Goal: Check status: Check status

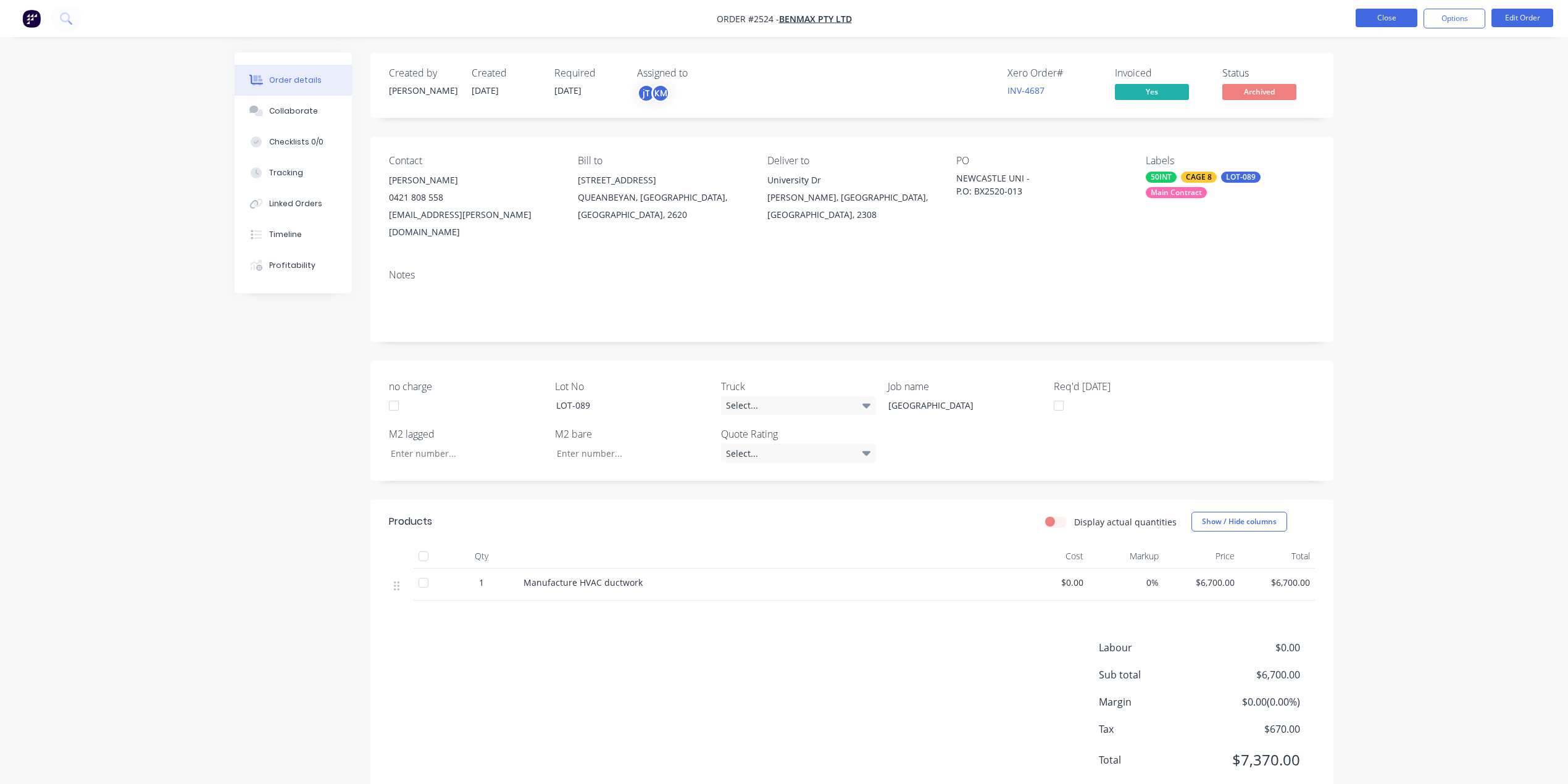
click at [1399, 21] on button "Close" at bounding box center [1386, 18] width 62 height 19
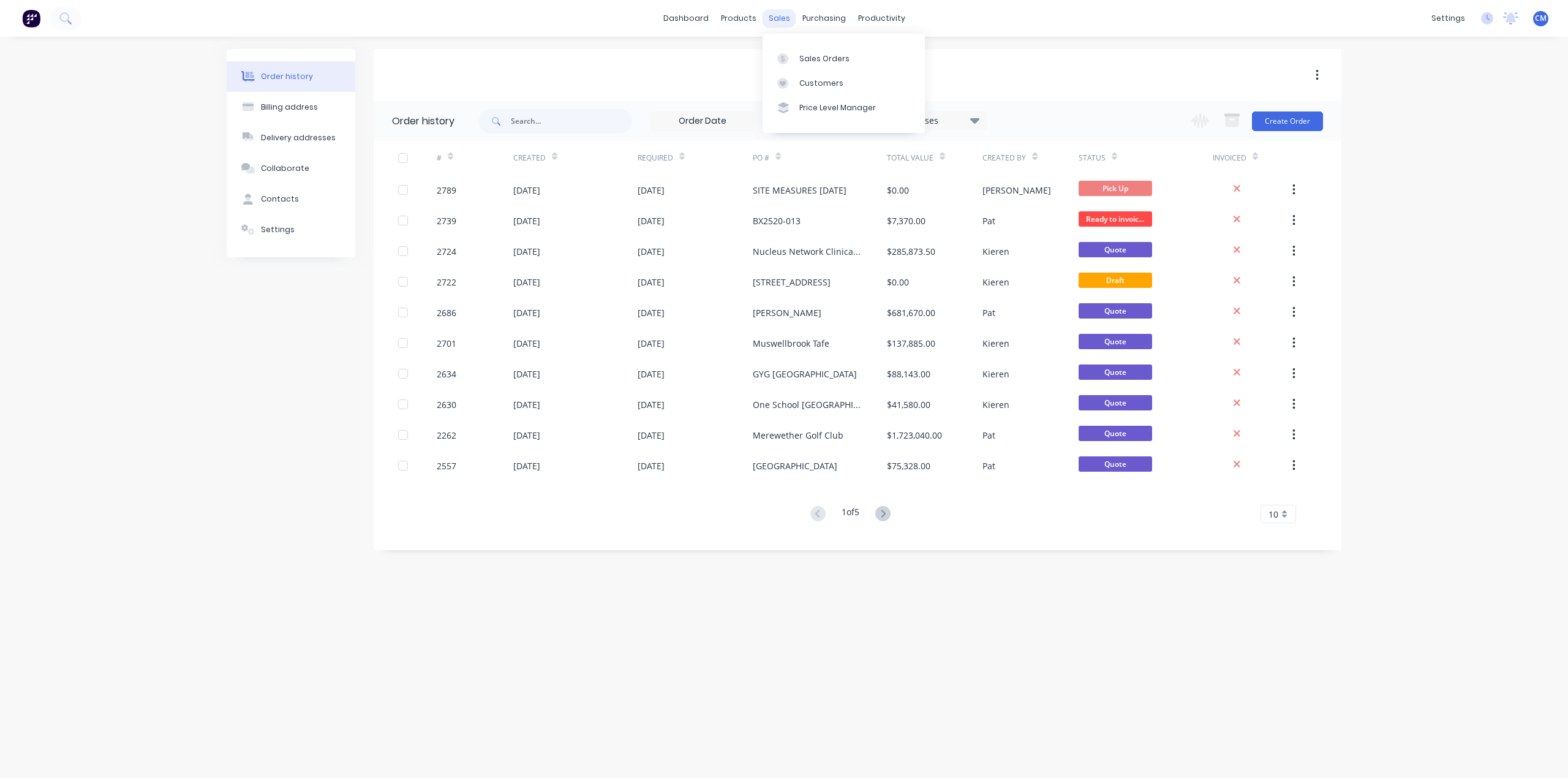
click at [783, 17] on div "sales" at bounding box center [779, 19] width 34 height 19
click at [806, 54] on div "Sales Orders" at bounding box center [825, 58] width 50 height 11
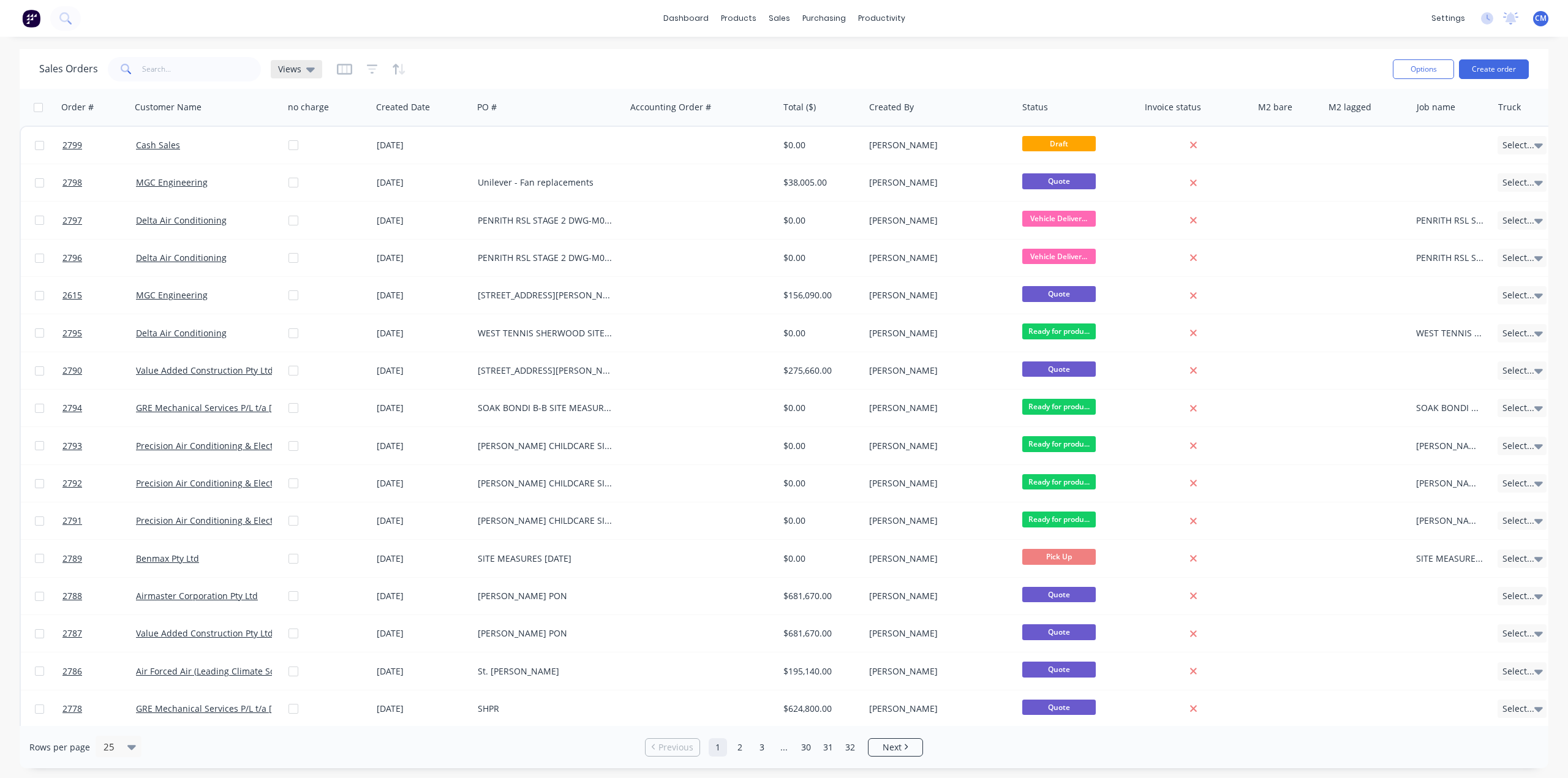
click at [290, 73] on span "Views" at bounding box center [289, 69] width 23 height 13
click at [316, 199] on button "Archived" at bounding box center [344, 198] width 139 height 14
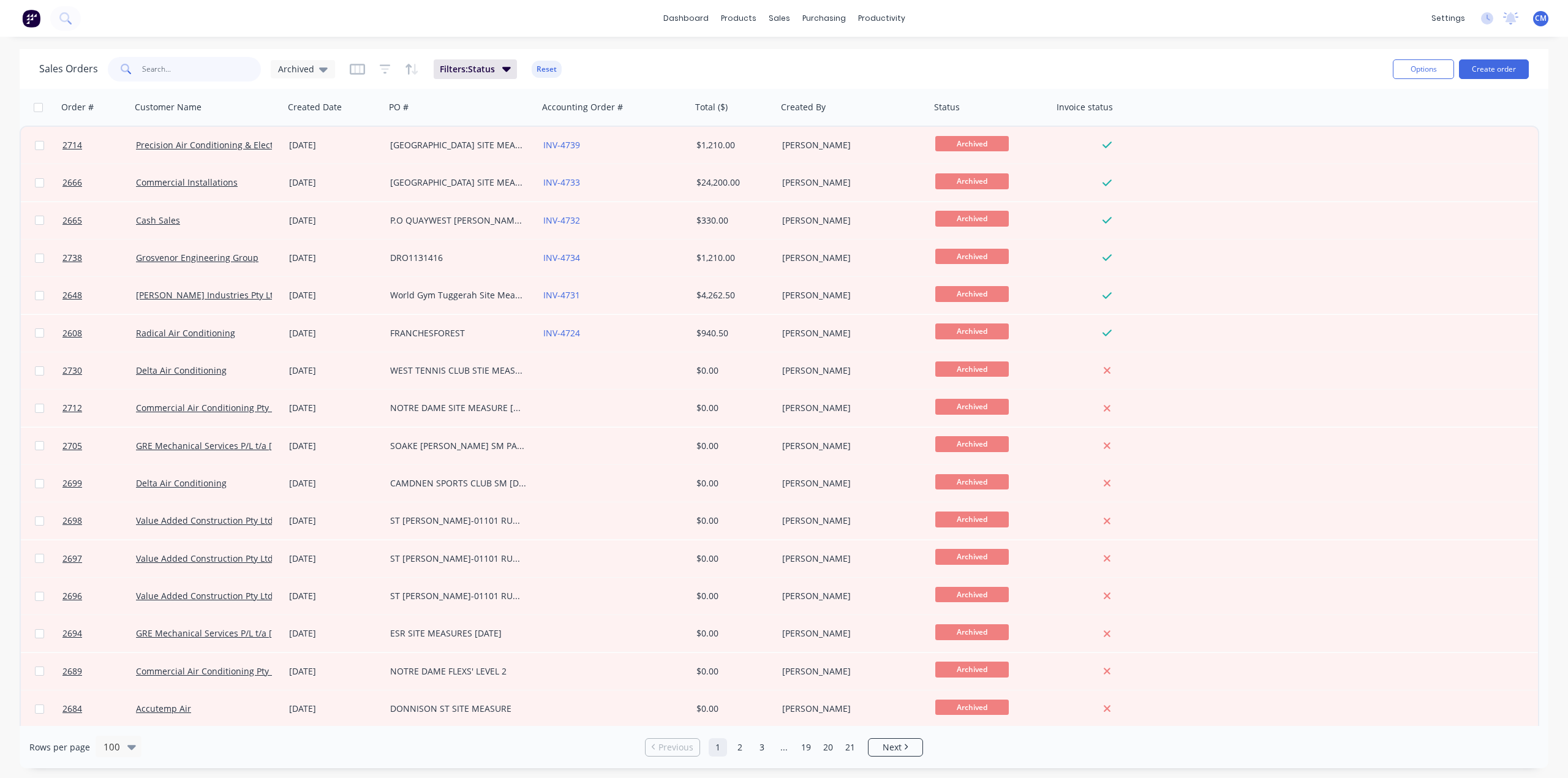
click at [170, 73] on input "text" at bounding box center [202, 69] width 119 height 24
type input "2598"
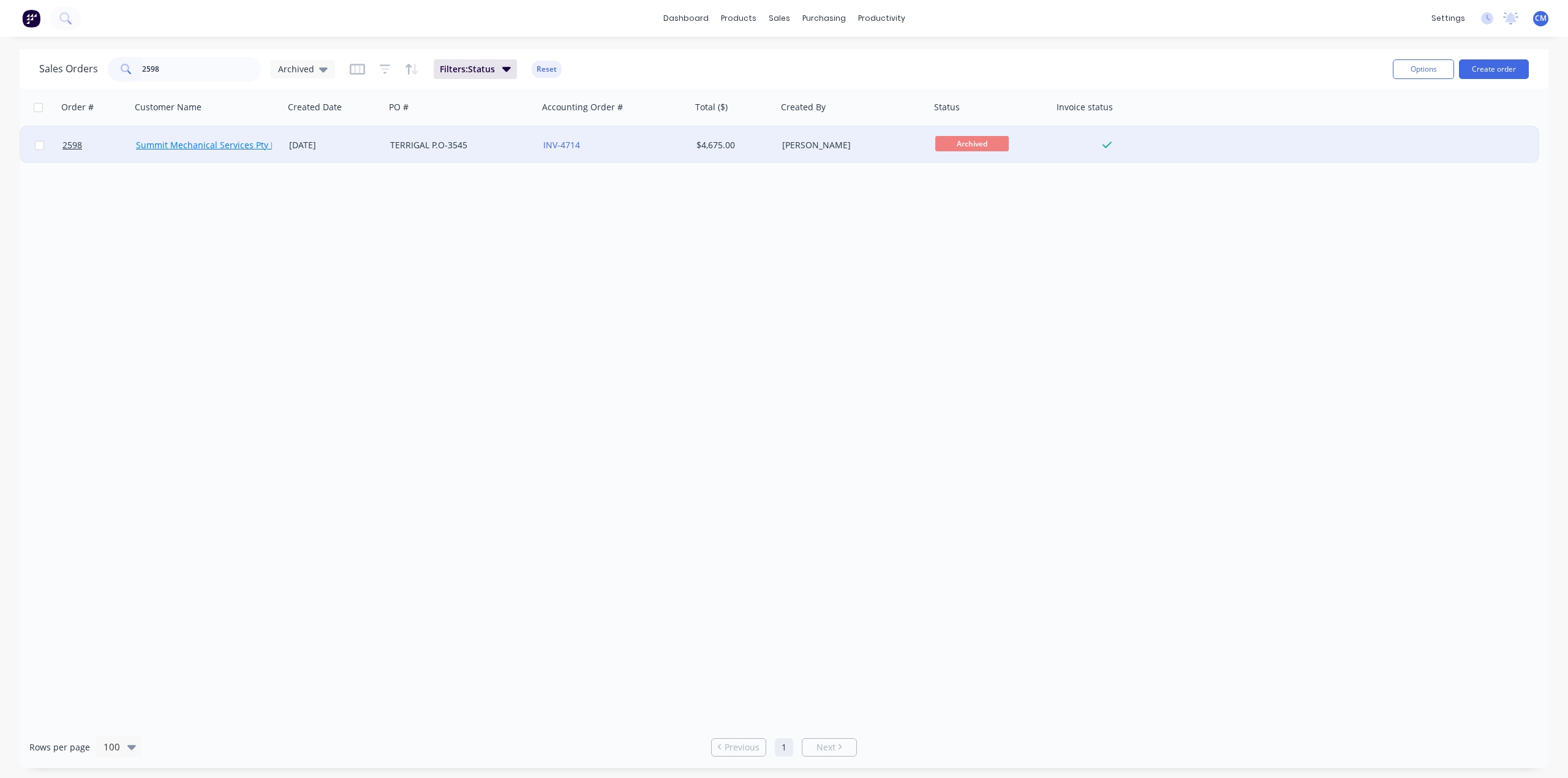
click at [189, 141] on link "Summit Mechanical Services Pty Ltd" at bounding box center [209, 145] width 147 height 11
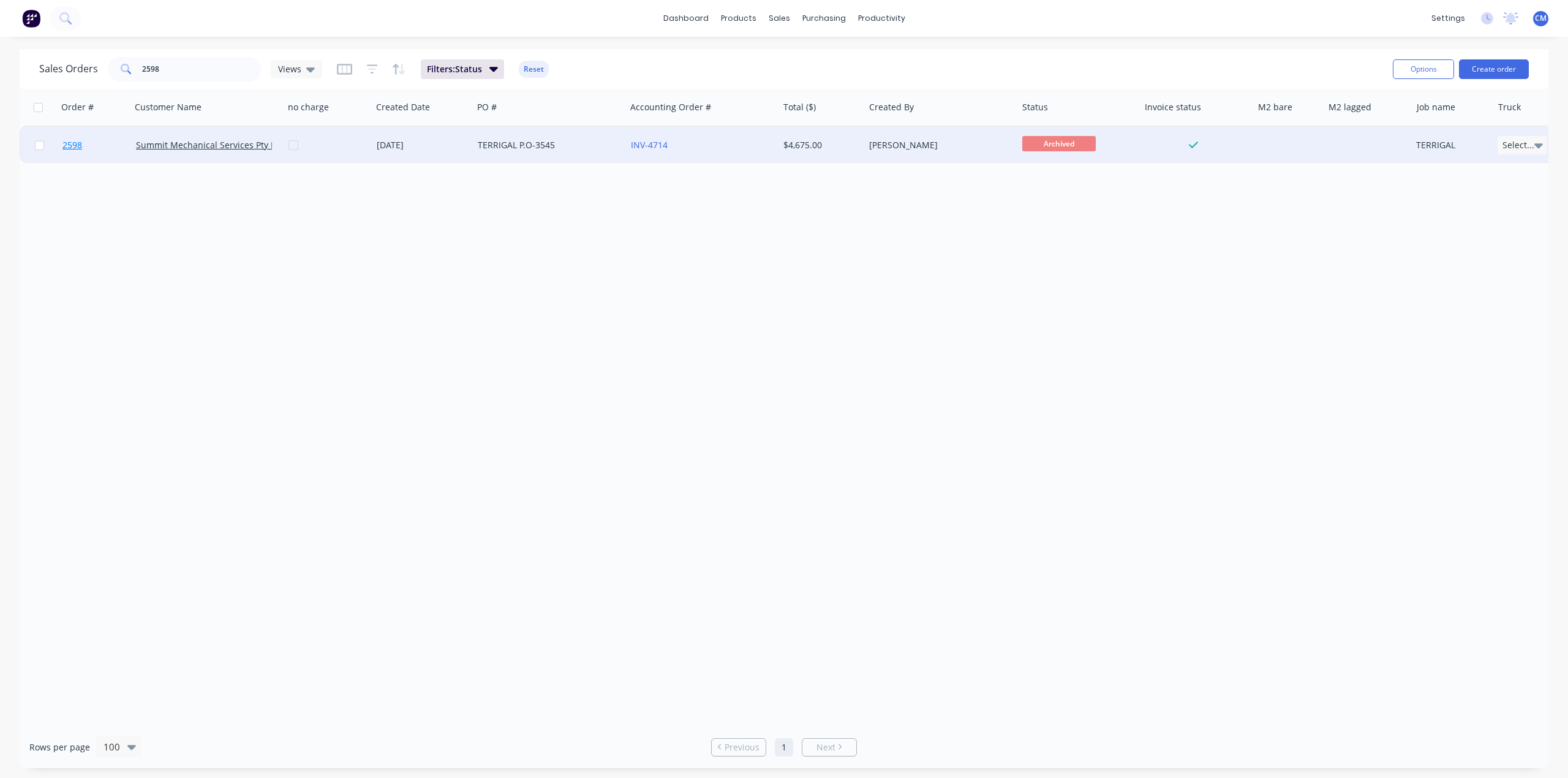
click at [72, 145] on span "2598" at bounding box center [72, 145] width 19 height 12
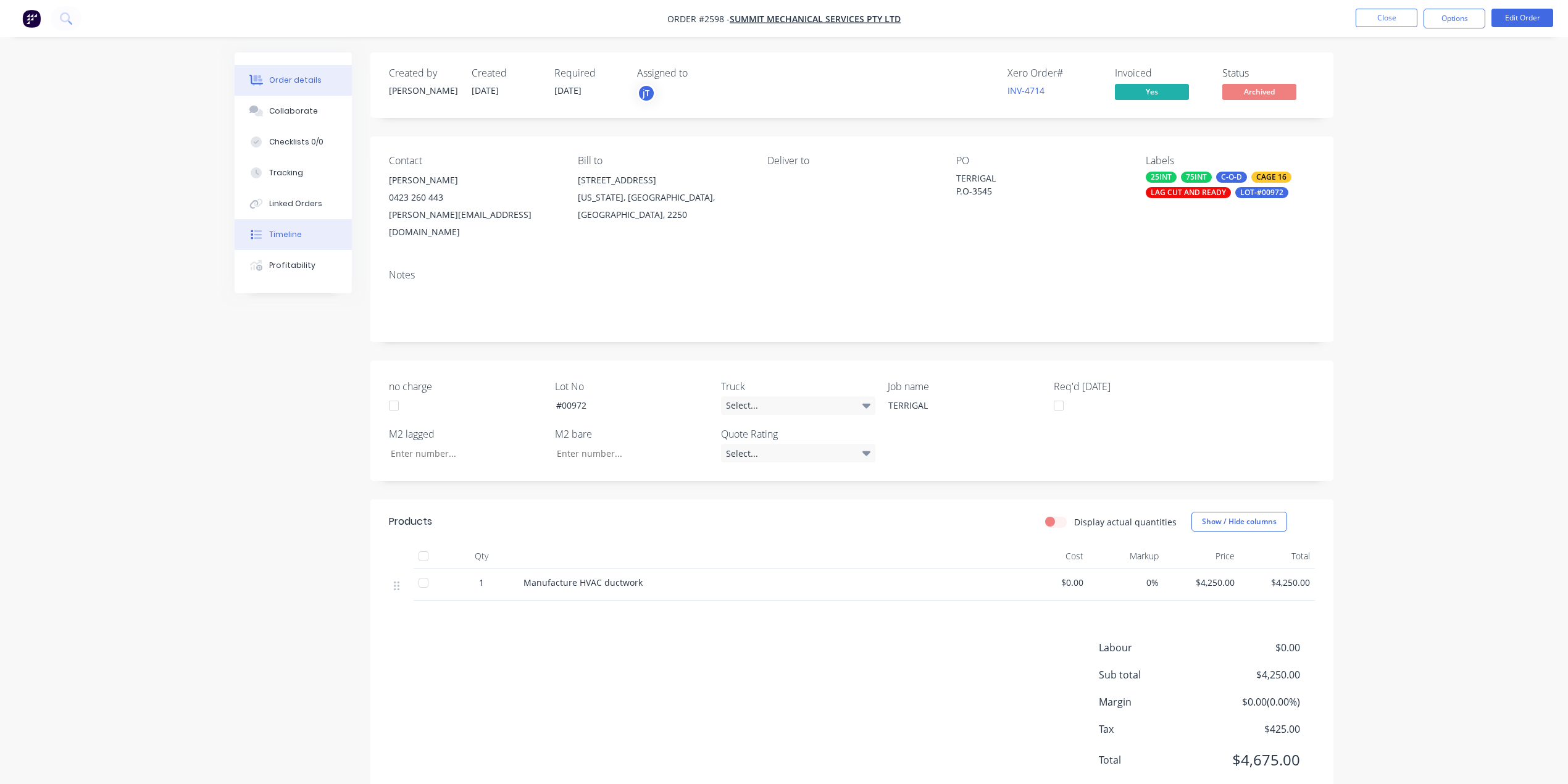
click at [304, 237] on button "Timeline" at bounding box center [293, 235] width 117 height 31
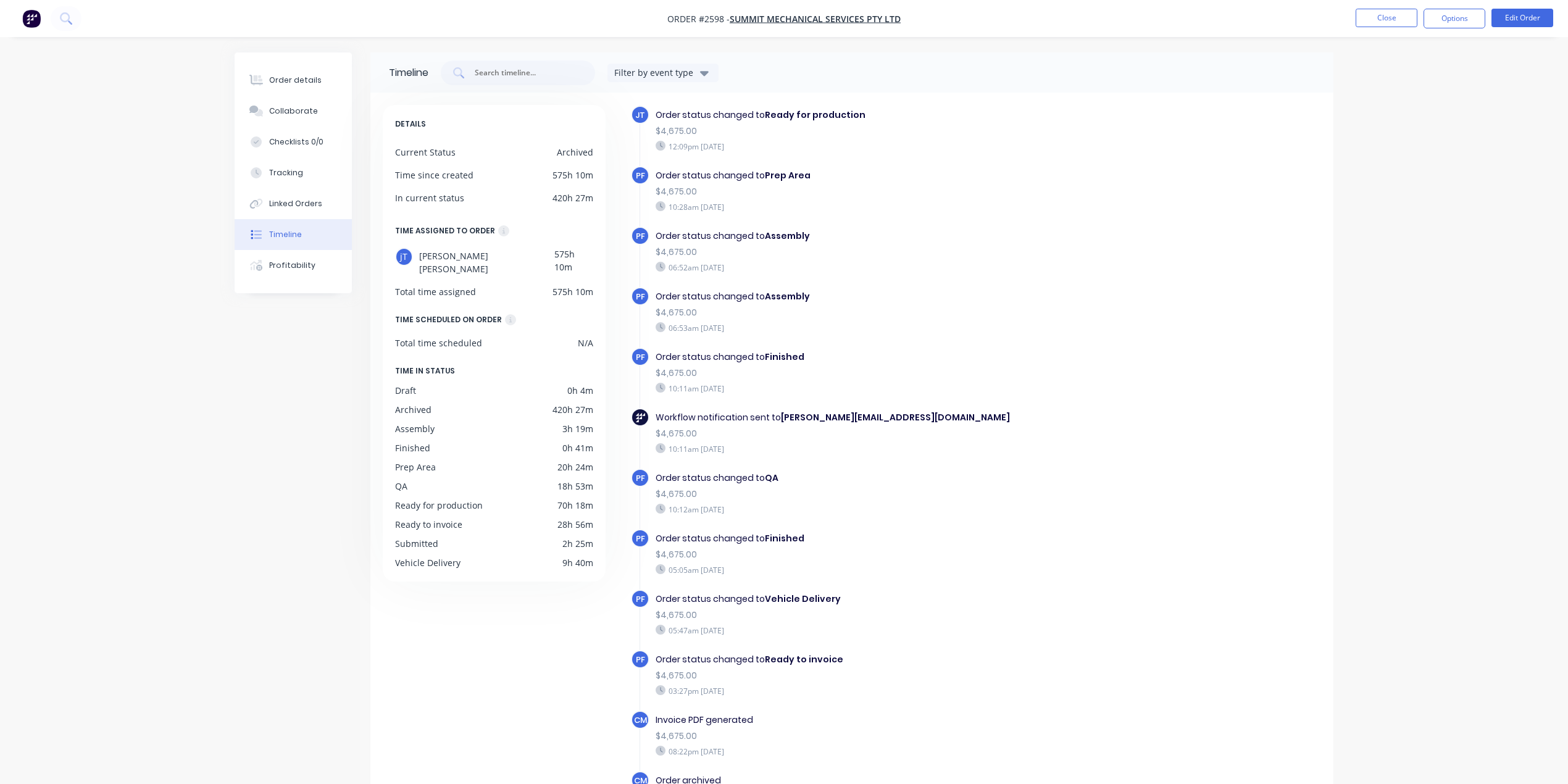
scroll to position [193, 0]
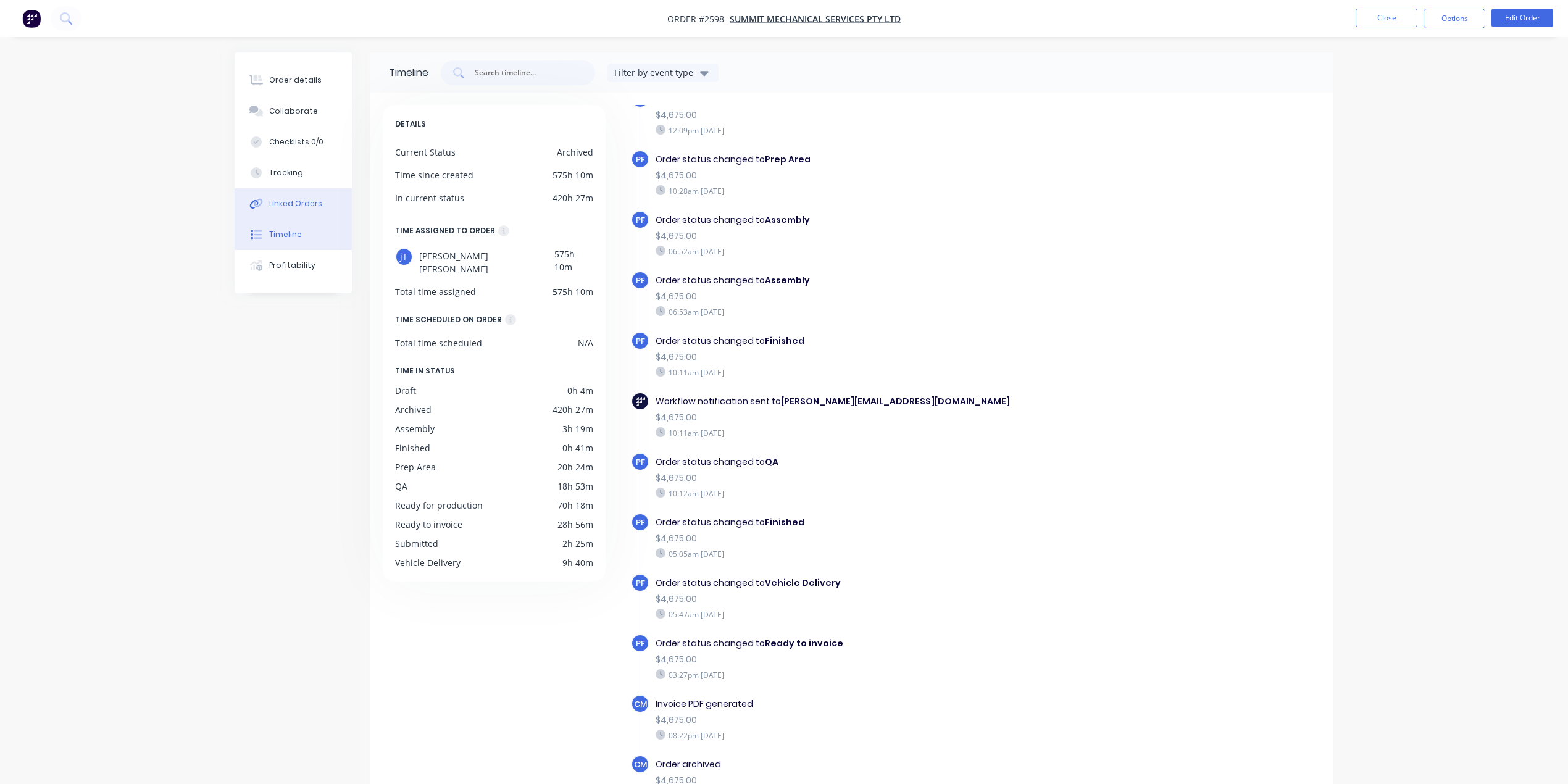
click at [297, 198] on div "Linked Orders" at bounding box center [295, 203] width 53 height 11
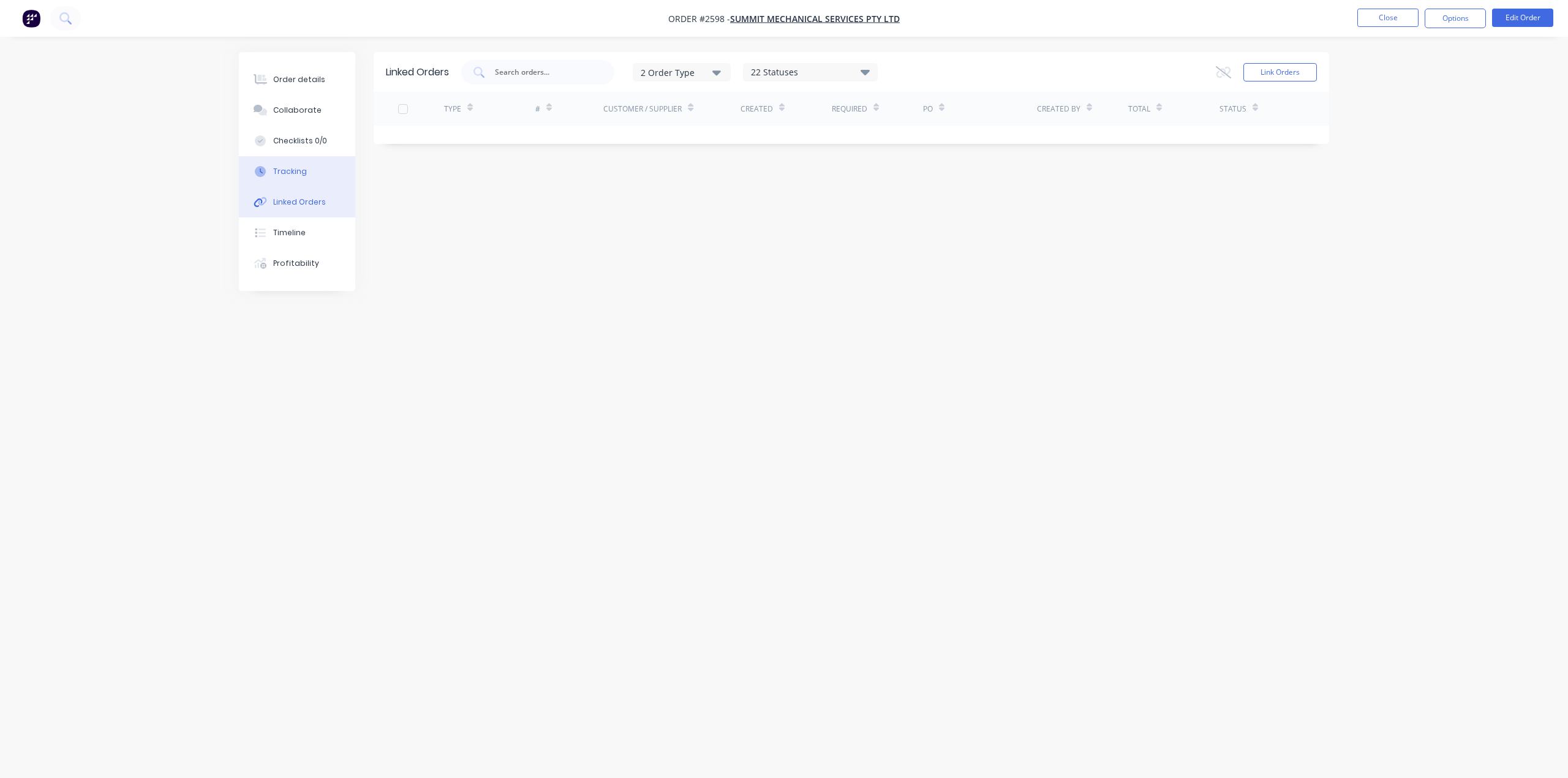
click at [271, 169] on button "Tracking" at bounding box center [297, 171] width 116 height 31
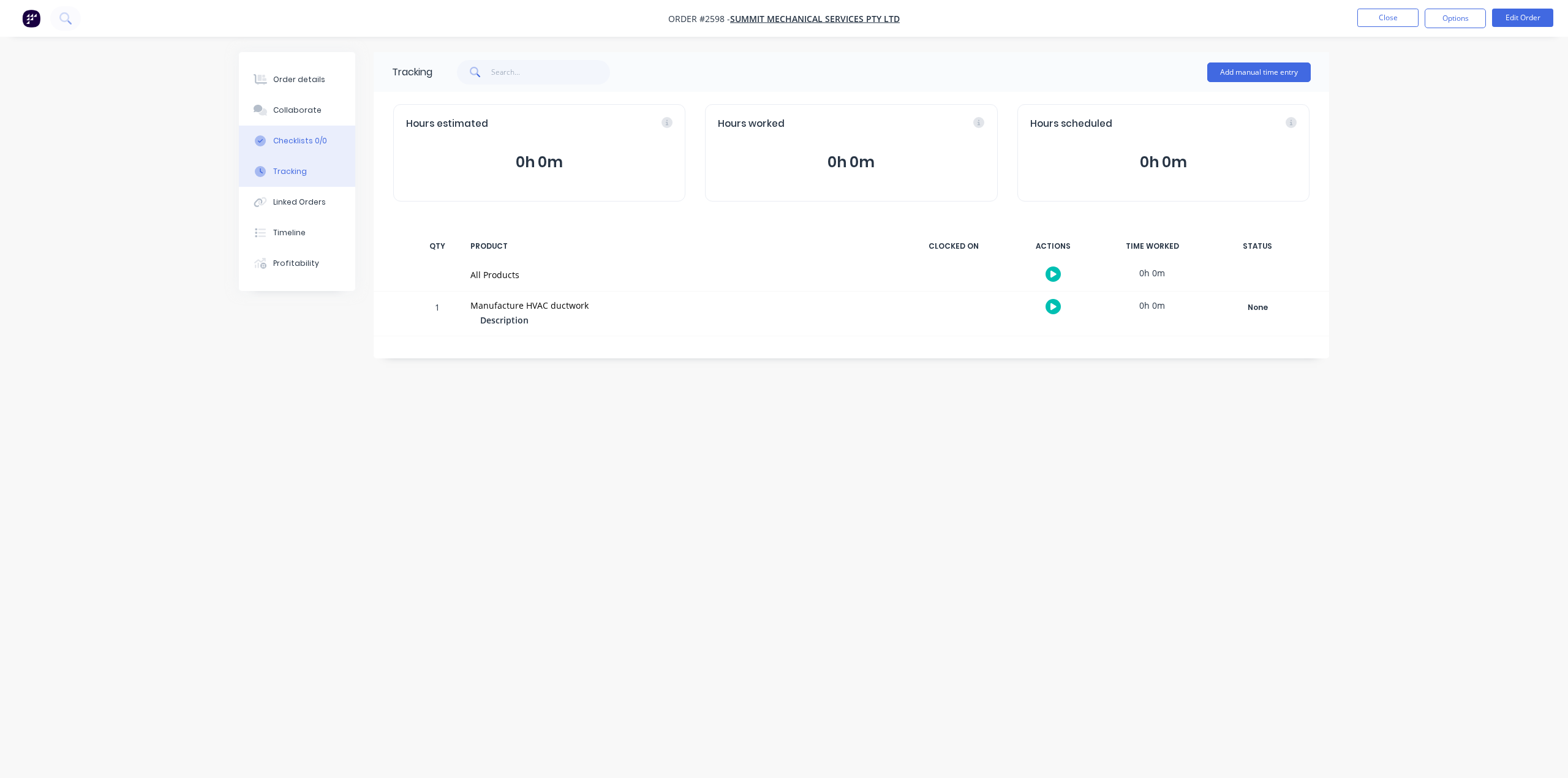
click at [292, 142] on div "Checklists 0/0" at bounding box center [300, 140] width 54 height 11
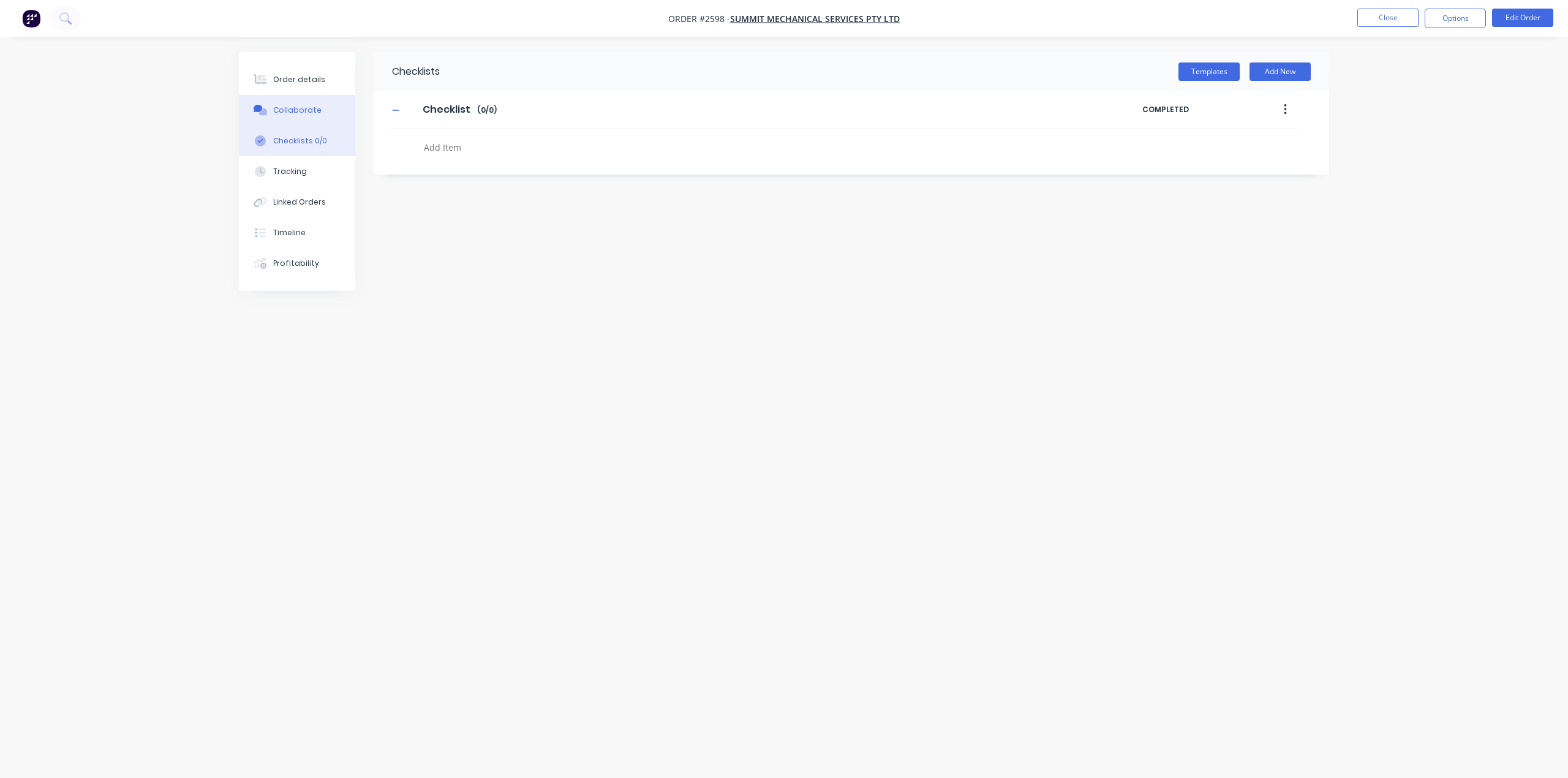
click at [297, 108] on div "Collaborate" at bounding box center [297, 110] width 48 height 11
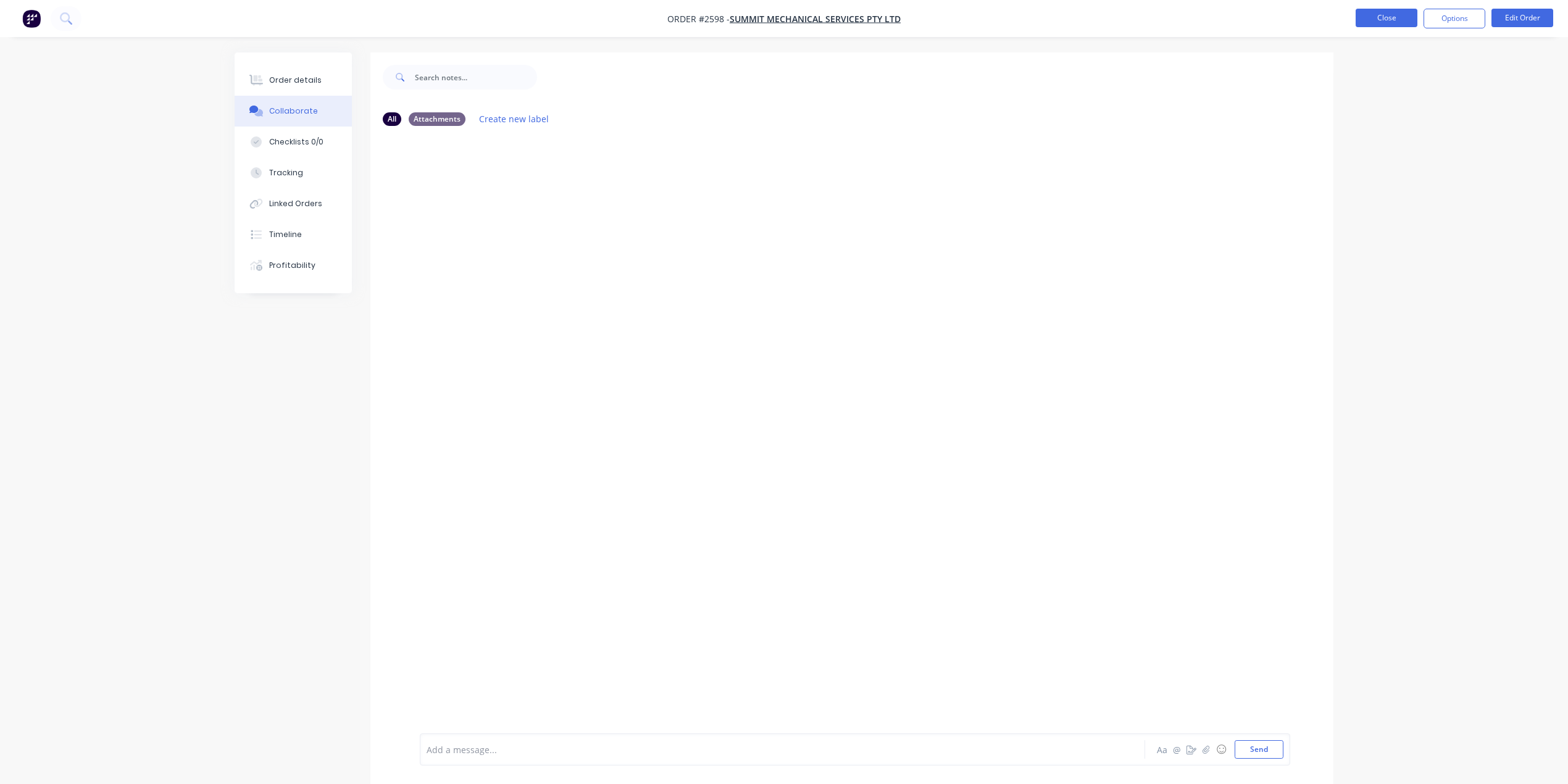
click at [1384, 14] on button "Close" at bounding box center [1386, 18] width 62 height 19
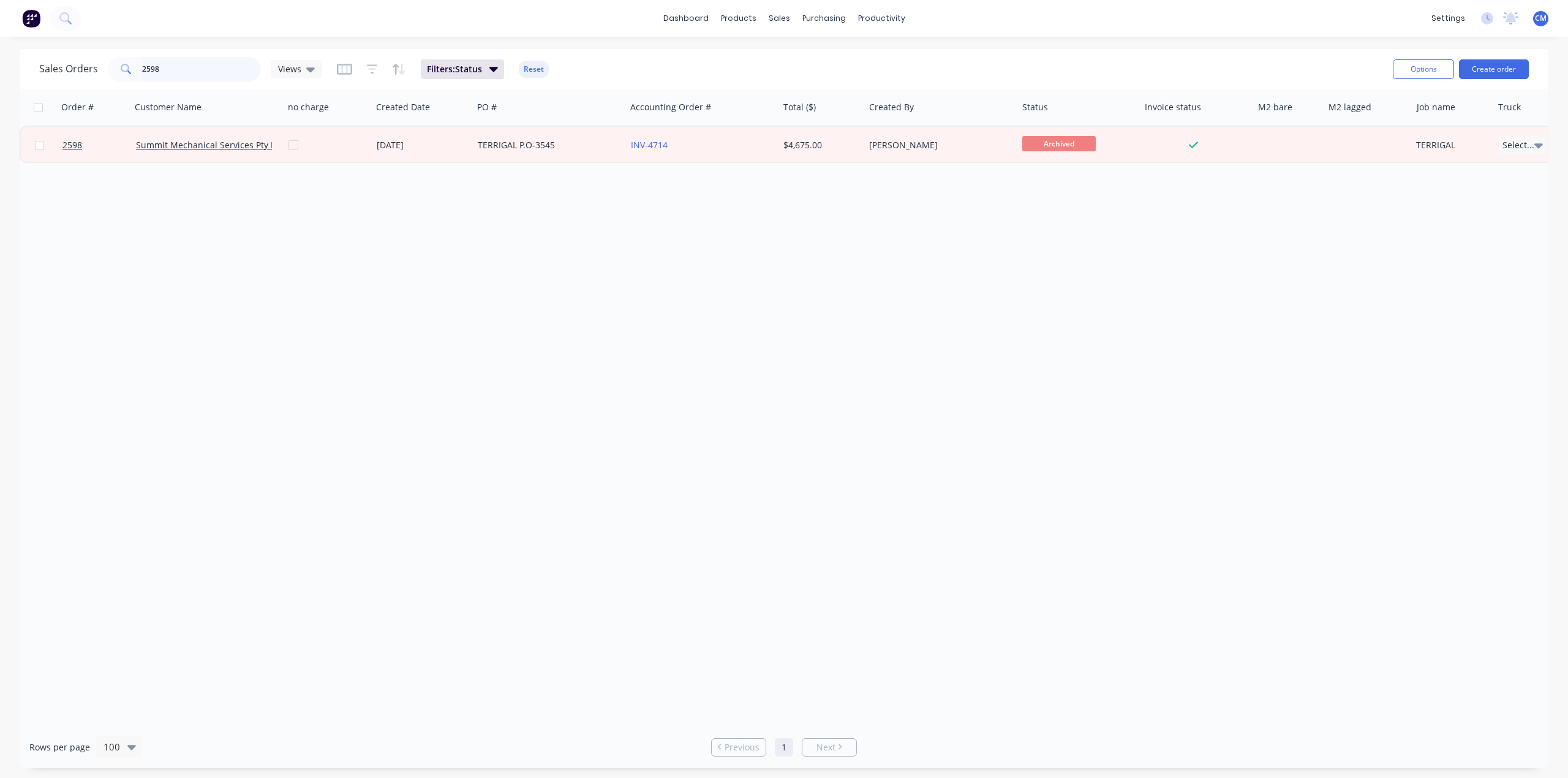
drag, startPoint x: 175, startPoint y: 68, endPoint x: -335, endPoint y: 120, distance: 512.6
click at [0, 120] on html "dashboard products sales purchasing productivity dashboard products Product Cat…" at bounding box center [784, 389] width 1568 height 778
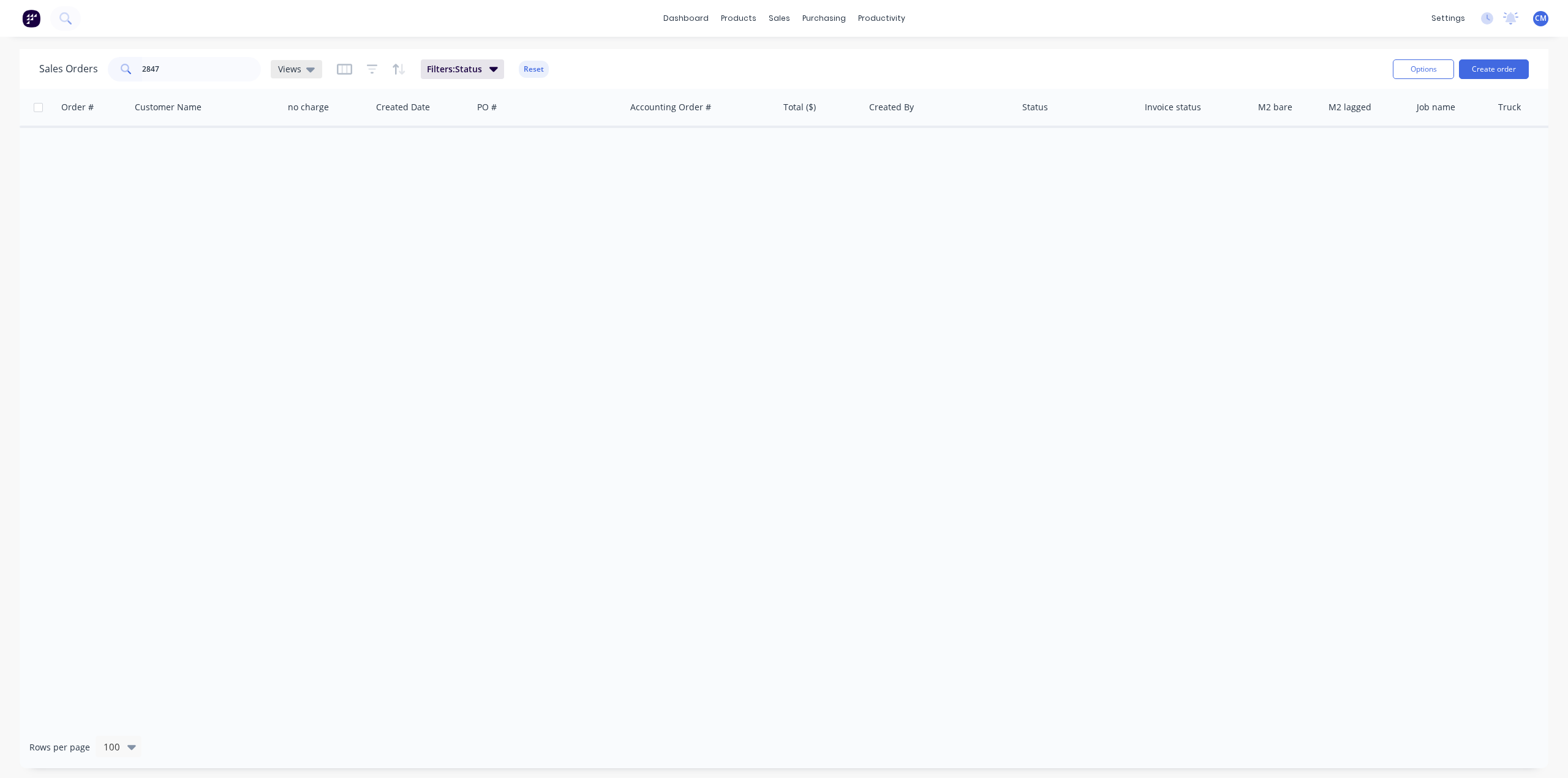
click at [306, 68] on icon at bounding box center [310, 69] width 9 height 14
click at [331, 170] on button "None (Default)" at bounding box center [344, 173] width 139 height 14
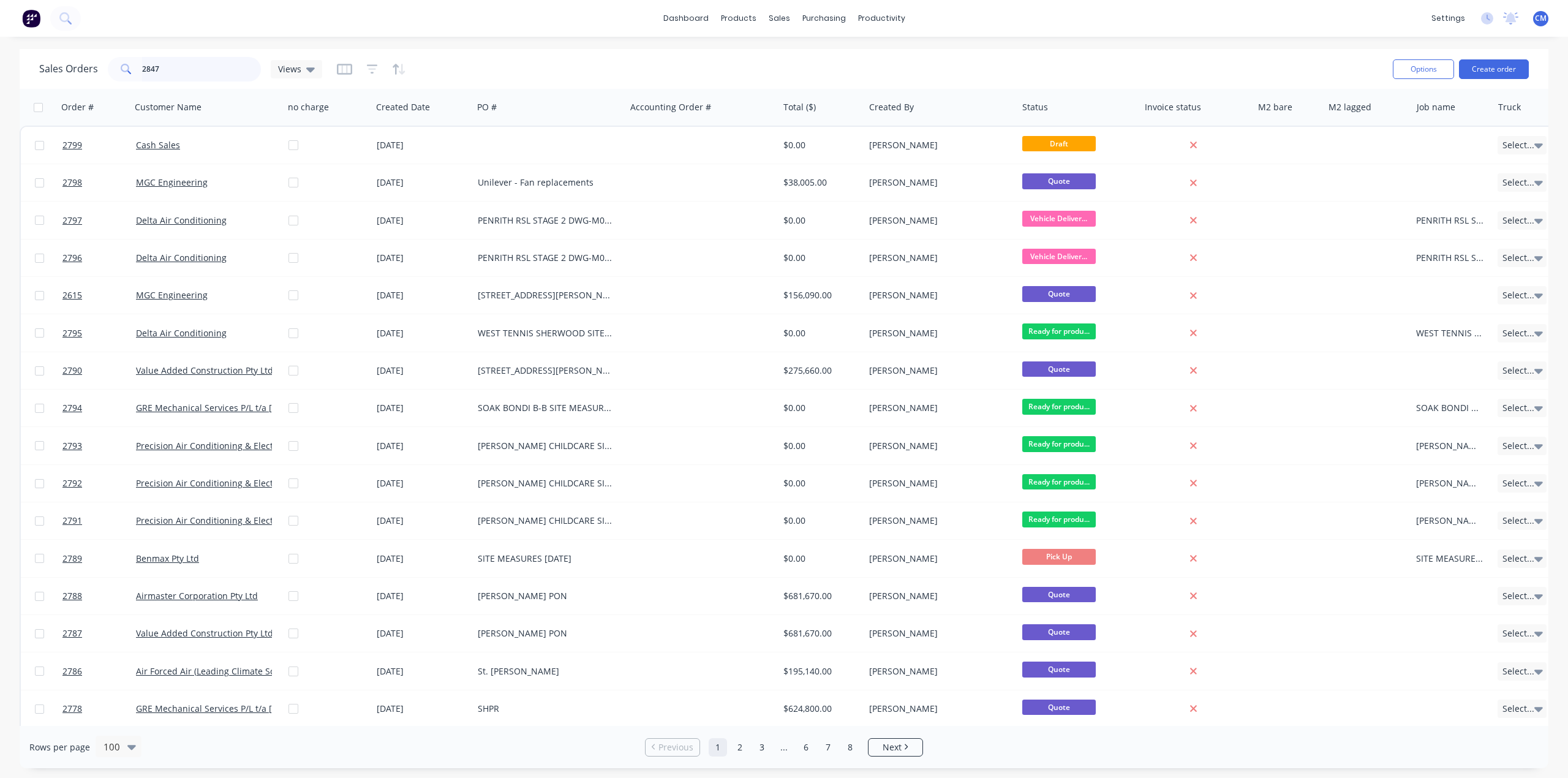
click at [194, 67] on input "2847" at bounding box center [202, 69] width 119 height 24
drag, startPoint x: 194, startPoint y: 68, endPoint x: -121, endPoint y: 85, distance: 315.5
click at [0, 85] on html "dashboard products sales purchasing productivity dashboard products Product Cat…" at bounding box center [784, 389] width 1568 height 778
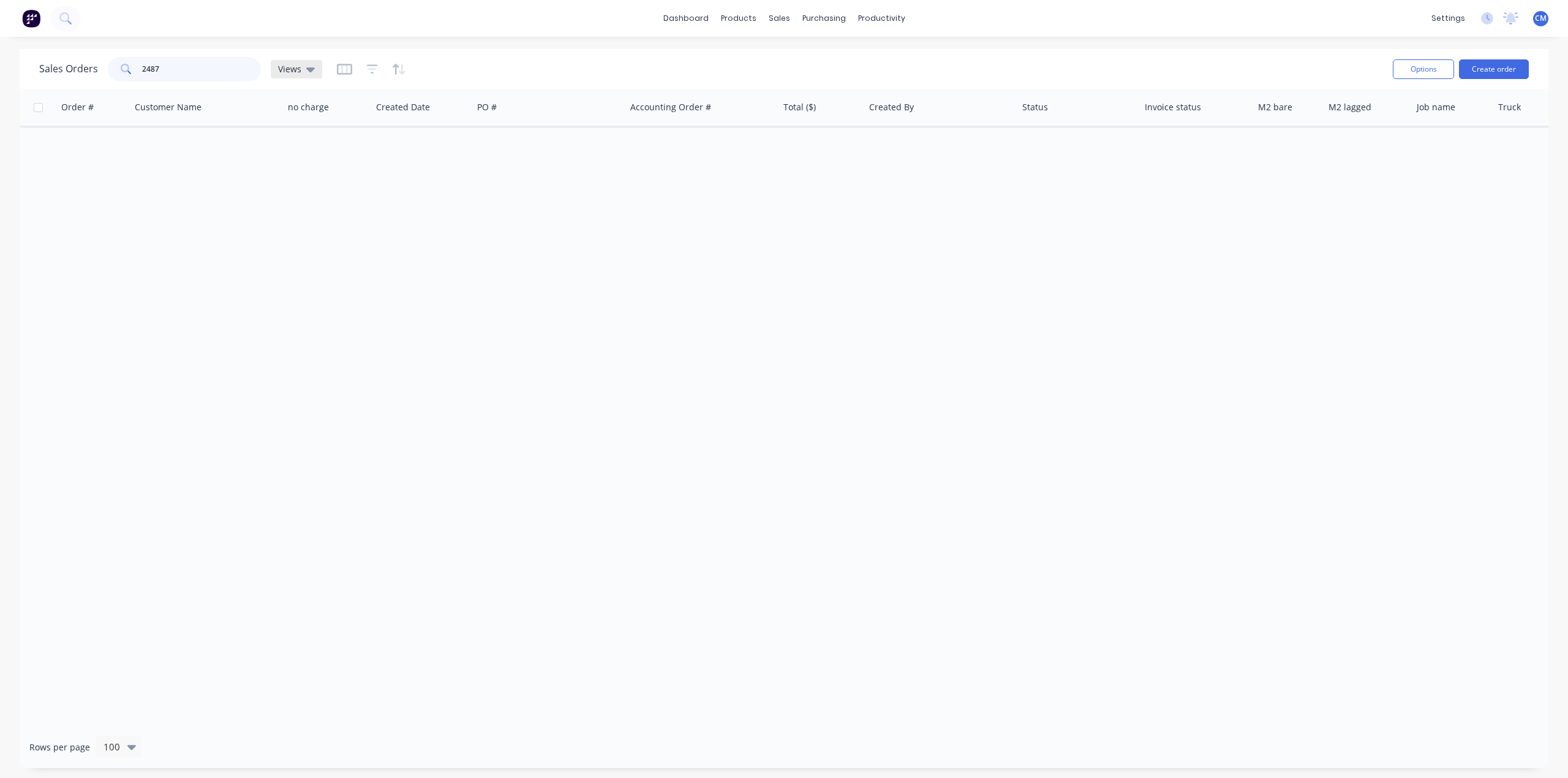
type input "2487"
click at [297, 68] on span "Views" at bounding box center [289, 69] width 23 height 13
click at [312, 193] on button "Archived" at bounding box center [344, 198] width 139 height 14
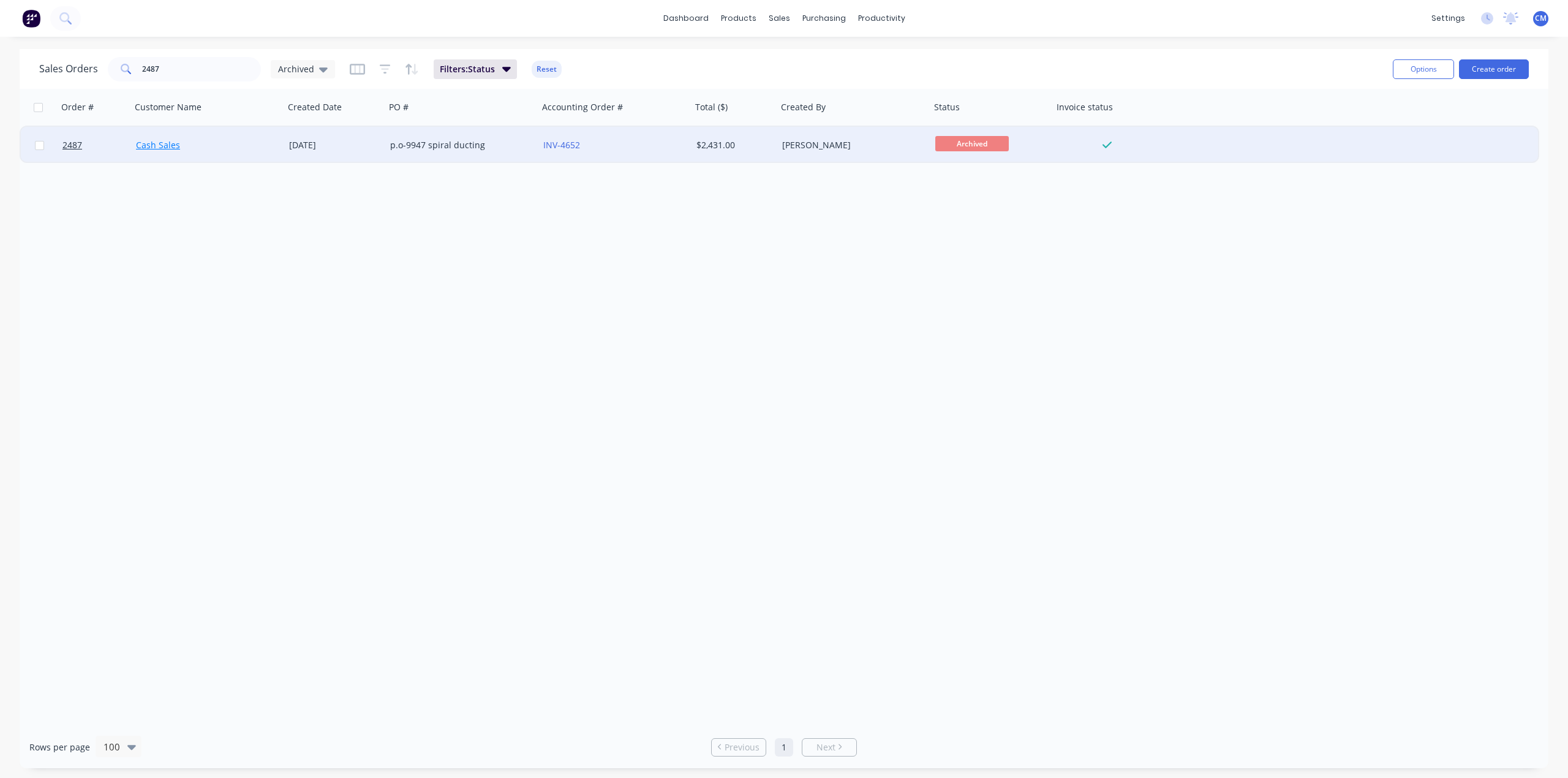
click at [162, 144] on link "Cash Sales" at bounding box center [157, 145] width 44 height 11
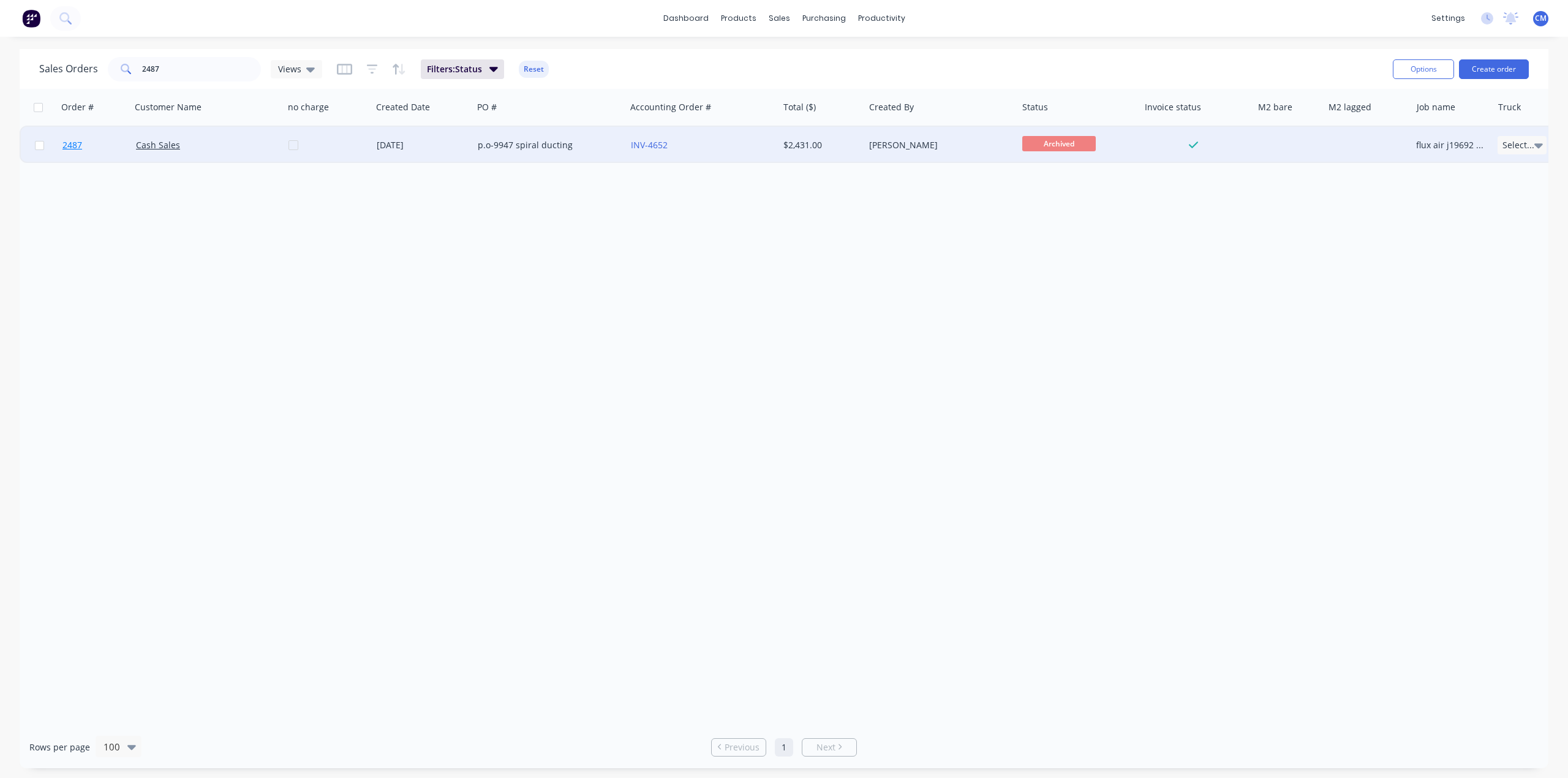
click at [75, 146] on span "2487" at bounding box center [72, 145] width 19 height 12
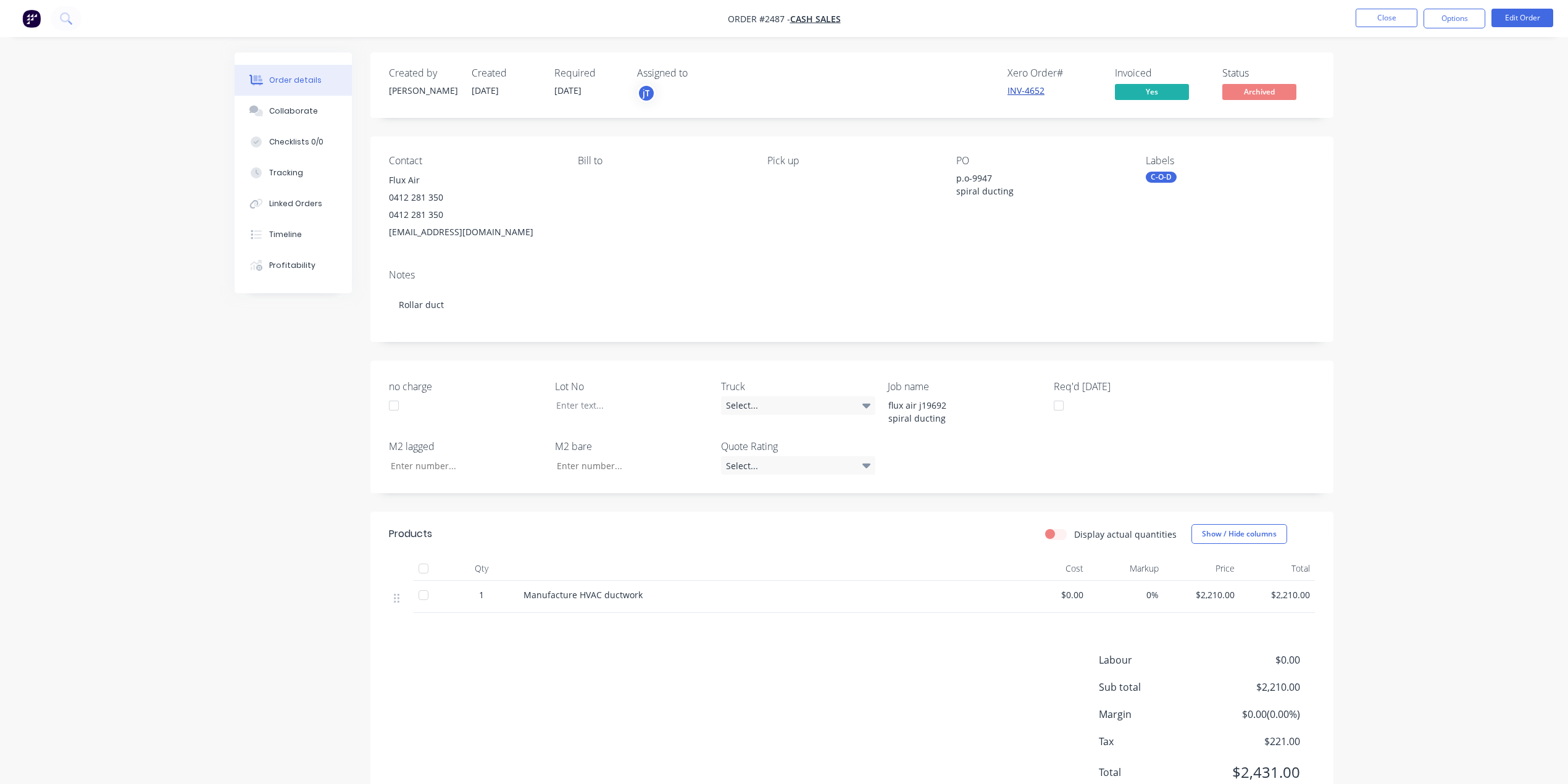
click at [1037, 90] on link "INV-4652" at bounding box center [1026, 90] width 37 height 12
